Goal: Navigation & Orientation: Find specific page/section

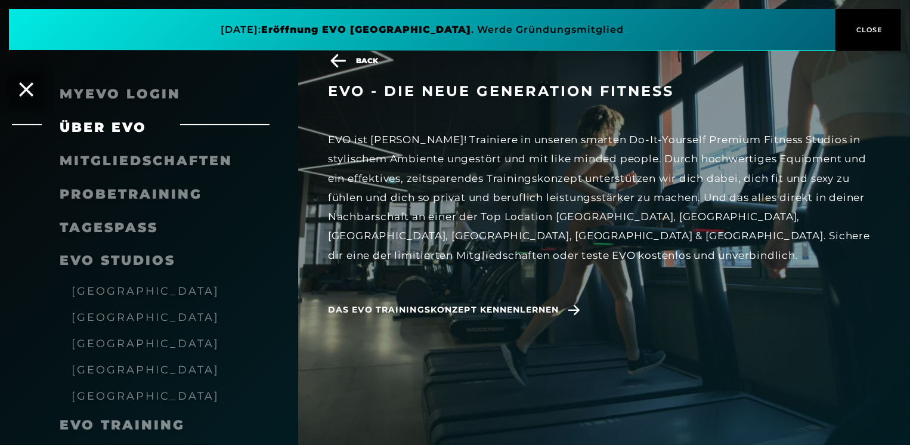
click at [129, 399] on span "[GEOGRAPHIC_DATA]" at bounding box center [146, 395] width 148 height 13
click at [114, 424] on span "EVO Training" at bounding box center [122, 425] width 125 height 16
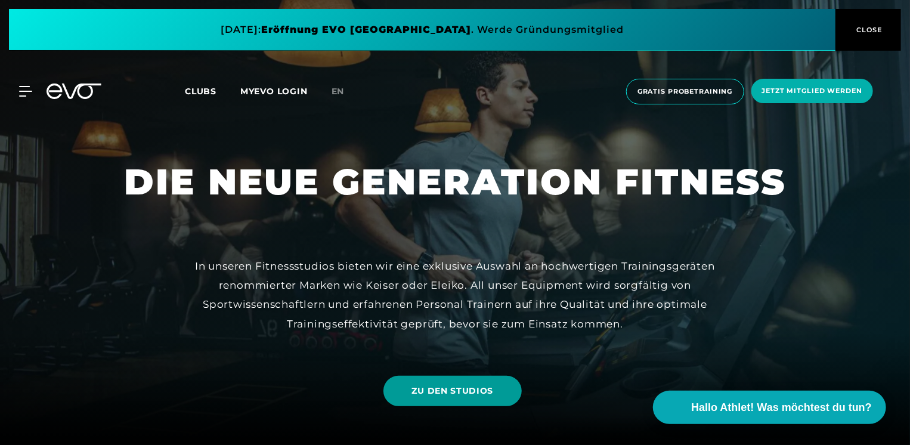
click at [476, 386] on span "ZU DEN STUDIOS" at bounding box center [453, 390] width 82 height 13
